Goal: Find contact information: Find contact information

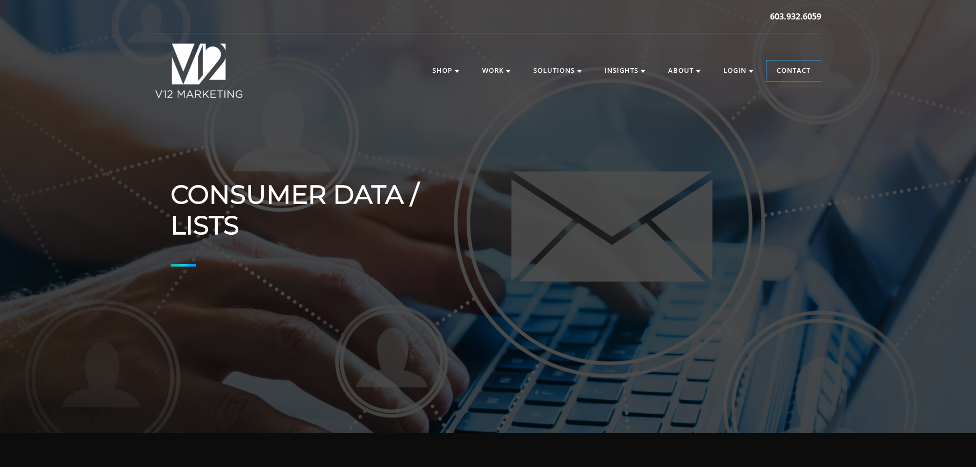
click at [181, 92] on img at bounding box center [199, 71] width 88 height 54
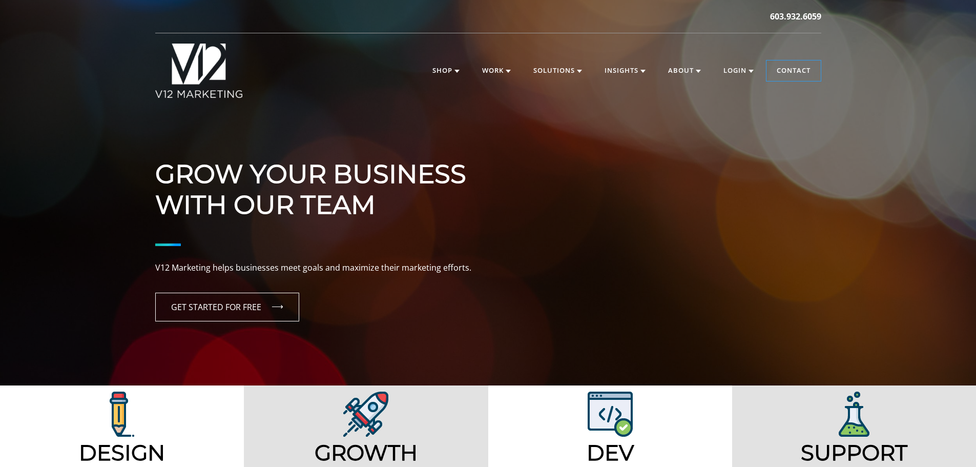
click at [13, 77] on header "603.932.6059 V12 MARKETING, Concord NH V12 MARKETING | Digital Marketing Agency…" at bounding box center [488, 54] width 976 height 108
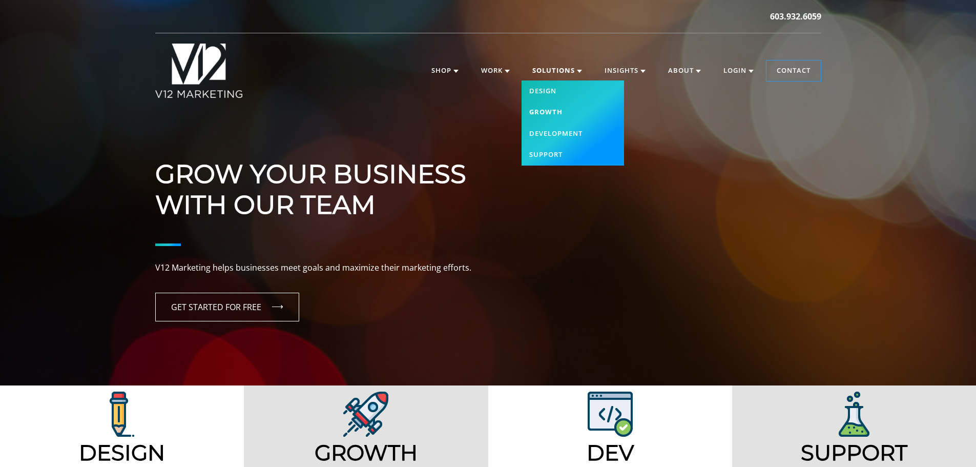
click at [547, 115] on link "Growth" at bounding box center [572, 112] width 102 height 22
